Goal: Entertainment & Leisure: Consume media (video, audio)

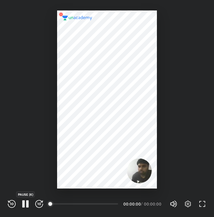
scroll to position [217, 214]
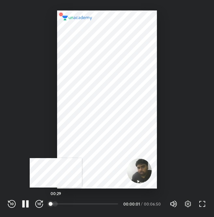
click at [56, 204] on div at bounding box center [55, 203] width 5 height 5
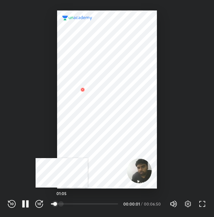
click at [62, 202] on div at bounding box center [60, 203] width 5 height 5
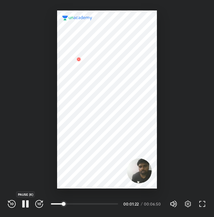
click at [27, 203] on icon "button" at bounding box center [27, 203] width 3 height 7
click at [21, 202] on div "REWIND (J) PLAY (K) FORWARD (L)" at bounding box center [25, 204] width 35 height 8
click at [26, 204] on icon "button" at bounding box center [25, 204] width 5 height 6
click at [40, 205] on icon "button" at bounding box center [39, 204] width 8 height 8
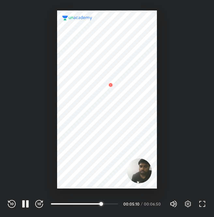
click at [40, 205] on icon "button" at bounding box center [39, 204] width 8 height 8
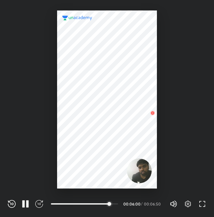
click at [40, 205] on icon "button" at bounding box center [39, 204] width 8 height 8
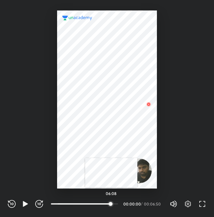
drag, startPoint x: 58, startPoint y: 201, endPoint x: 111, endPoint y: 202, distance: 53.6
click at [111, 202] on div "06:08" at bounding box center [84, 203] width 67 height 7
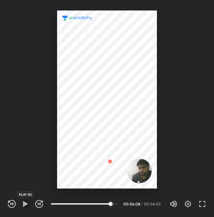
click at [27, 203] on icon "button" at bounding box center [25, 204] width 5 height 6
click at [9, 203] on icon "button" at bounding box center [12, 204] width 8 height 8
click at [8, 203] on icon "button" at bounding box center [12, 204] width 8 height 8
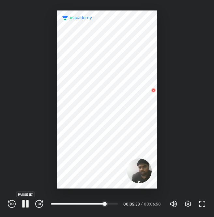
click at [27, 203] on icon "button" at bounding box center [27, 203] width 3 height 7
click at [22, 204] on icon "button" at bounding box center [26, 204] width 8 height 8
click at [26, 204] on icon "button" at bounding box center [27, 203] width 3 height 7
